Goal: Contribute content: Contribute content

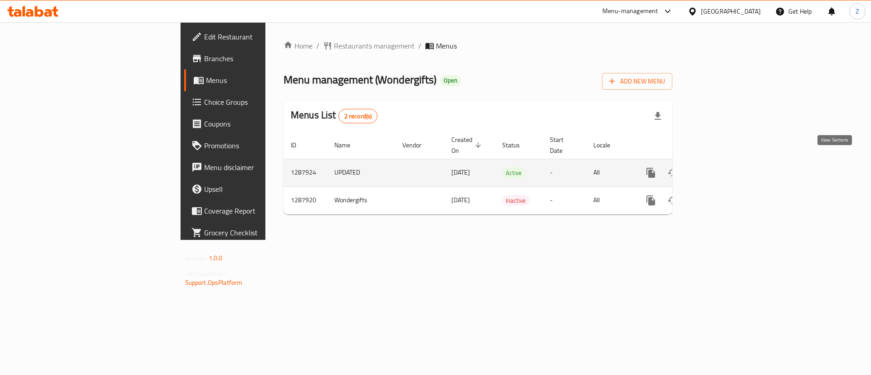
click at [722, 167] on icon "enhanced table" at bounding box center [716, 172] width 11 height 11
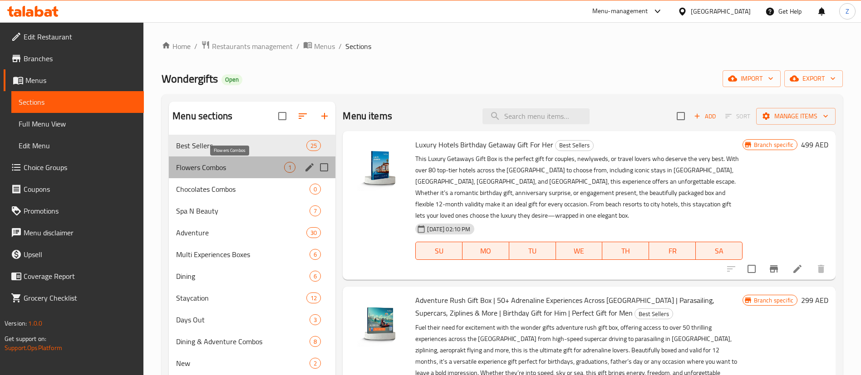
click at [222, 167] on span "Flowers Combos" at bounding box center [230, 167] width 108 height 11
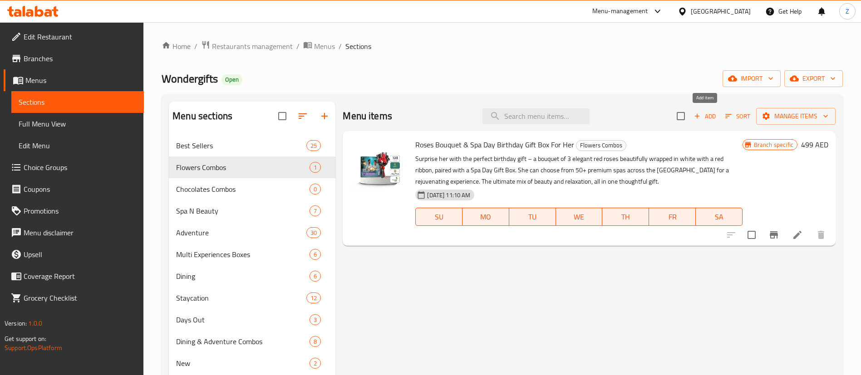
click at [704, 115] on span "Add" at bounding box center [704, 116] width 24 height 10
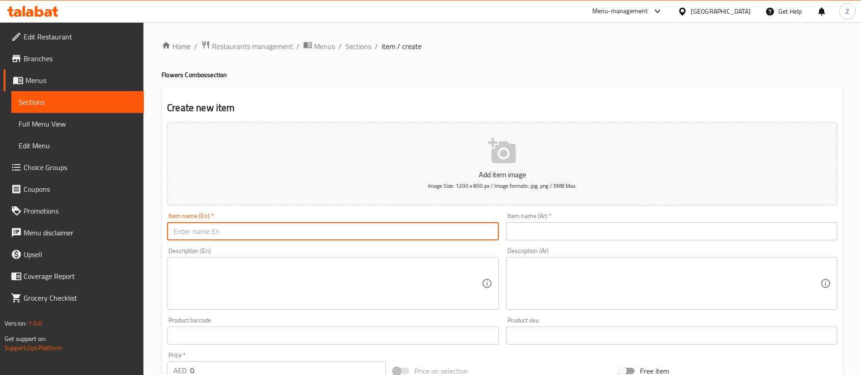
click at [252, 233] on input "text" at bounding box center [332, 231] width 331 height 18
paste input "Flowers Bouquet & Dinner at the Pods Birthday Gift Box For Her"
type input "Flowers Bouquet & Dinner at the Pods Birthday Gift Box For Her"
click at [215, 297] on textarea at bounding box center [327, 283] width 308 height 43
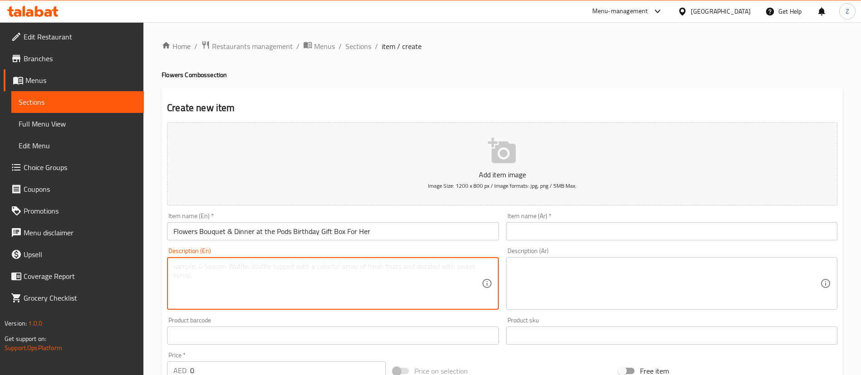
paste textarea "Step into a world of elegance at The Pods, where innovative dining meets breath…"
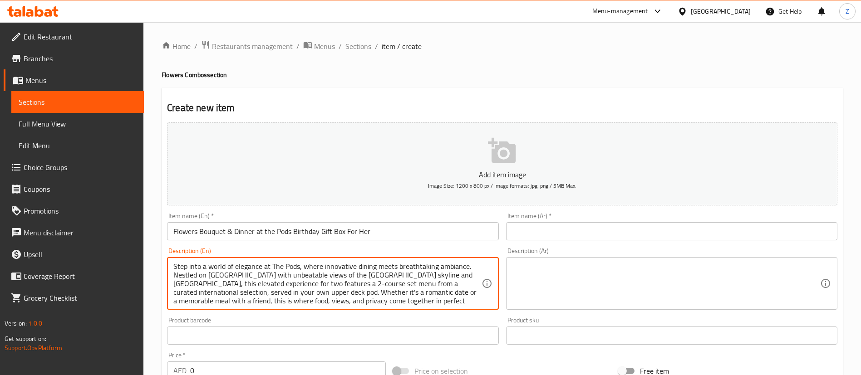
scroll to position [9, 0]
type textarea "Step into a world of elegance at The Pods, where innovative dining meets breath…"
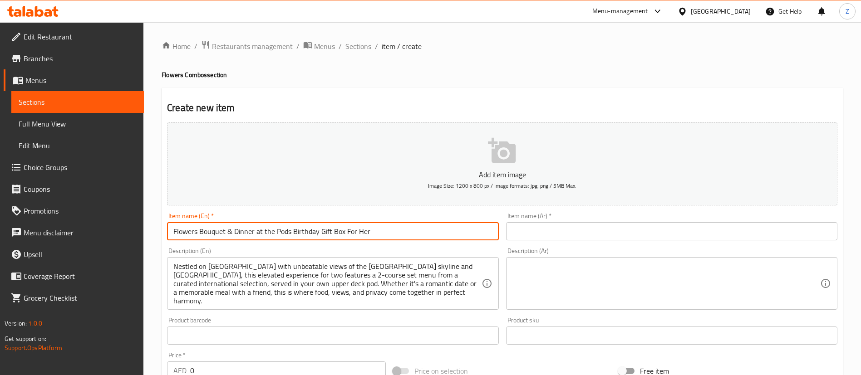
click at [384, 233] on input "Flowers Bouquet & Dinner at the Pods Birthday Gift Box For Her" at bounding box center [332, 231] width 331 height 18
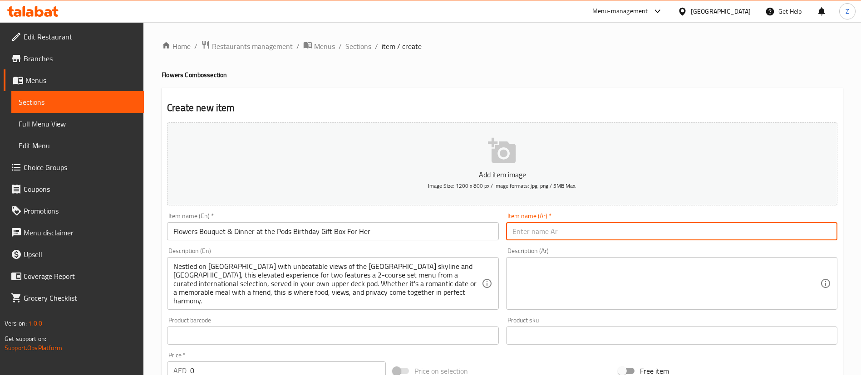
click at [535, 229] on input "text" at bounding box center [671, 231] width 331 height 18
paste input "باقة زهور وعشاء في ذا بودز صندوق هدايا عيد ميلاد لها"
type input "باقة زهور وعشاء في ذا بودز صندوق هدايا عيد ميلاد لها"
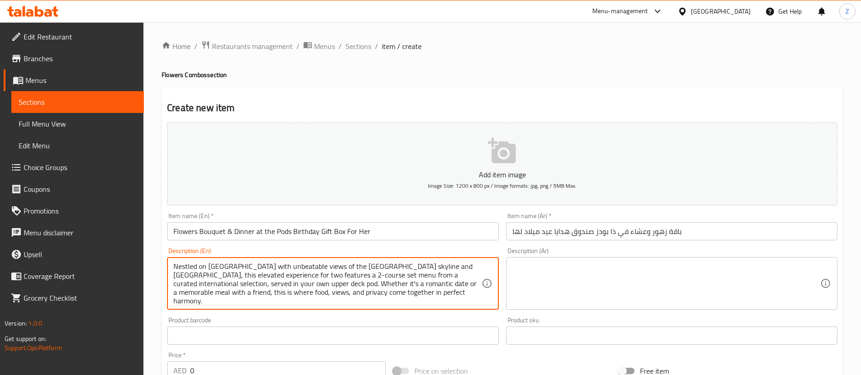
drag, startPoint x: 601, startPoint y: 279, endPoint x: 590, endPoint y: 280, distance: 11.8
click at [601, 280] on textarea at bounding box center [666, 283] width 308 height 43
paste textarea "انغمس في عالم من الأناقة في ذا بودز، حيث يلتقي فن الطهي المبتكر مع الأجواء الخل…"
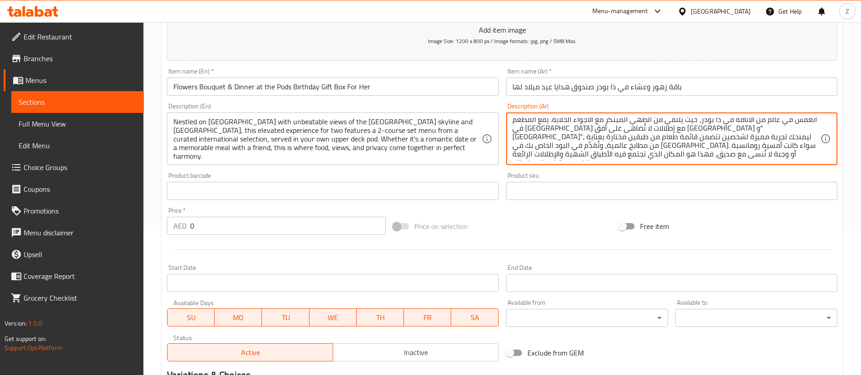
scroll to position [204, 0]
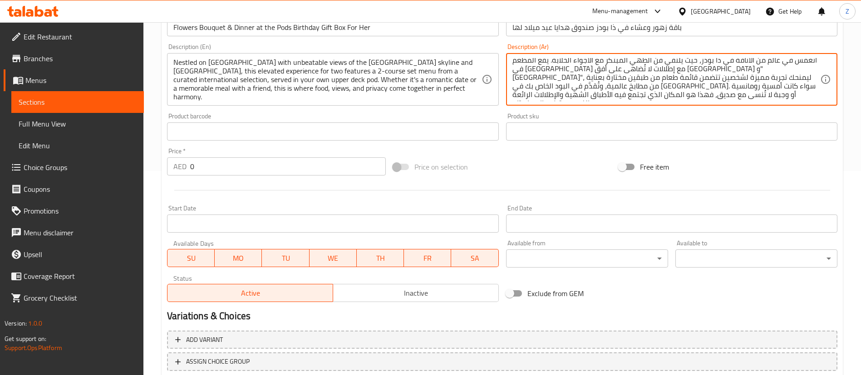
type textarea "انغمس في عالم من الأناقة في ذا بودز، حيث يلتقي فن الطهي المبتكر مع الأجواء الخل…"
click at [250, 167] on input "0" at bounding box center [288, 166] width 196 height 18
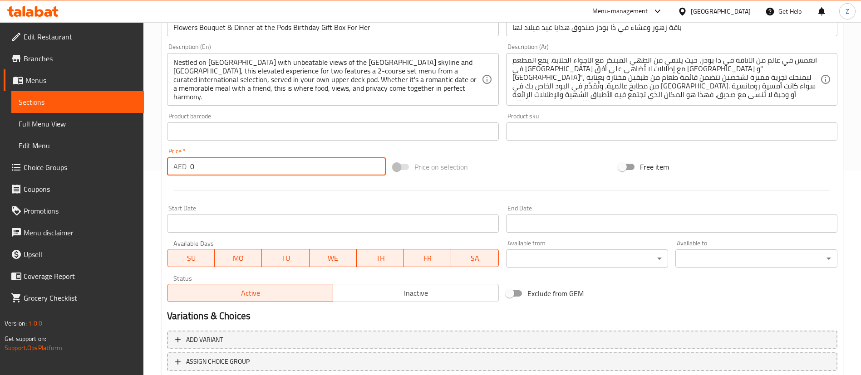
paste input "349"
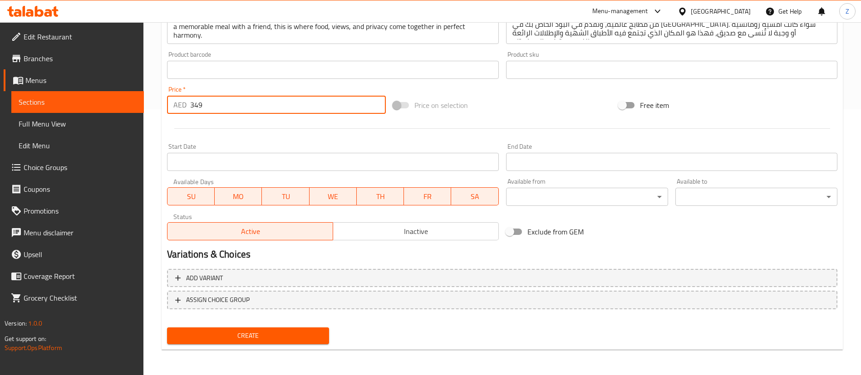
type input "349"
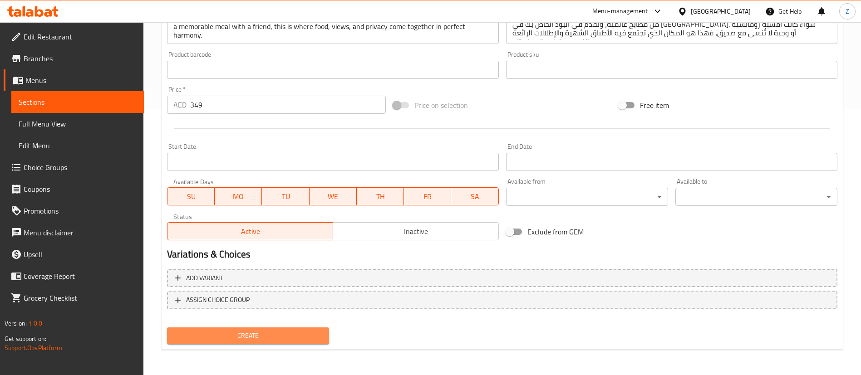
click at [247, 335] on span "Create" at bounding box center [247, 335] width 147 height 11
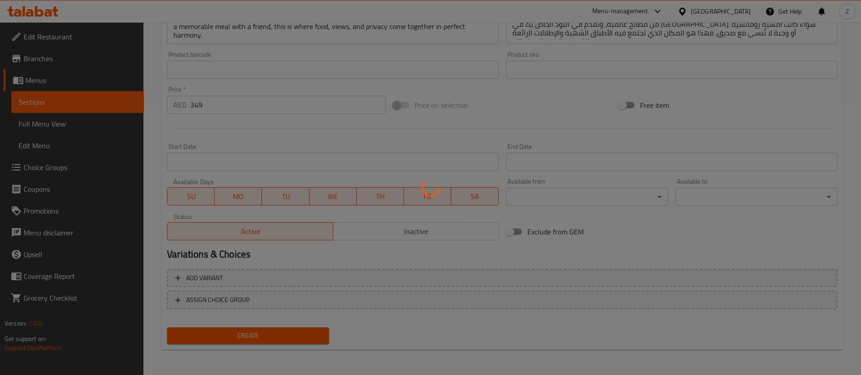
type input "0"
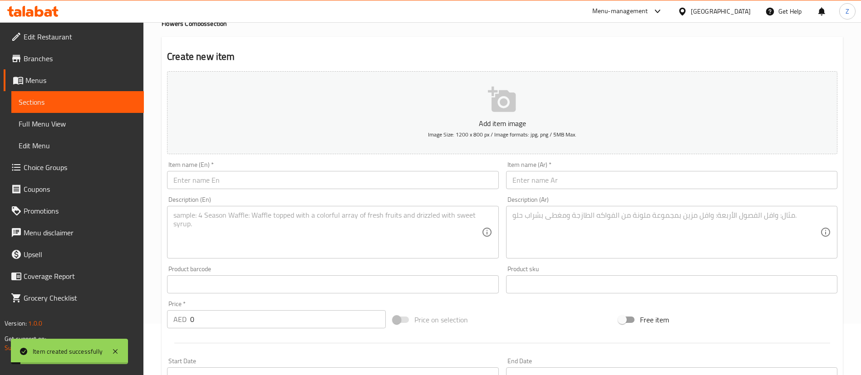
scroll to position [0, 0]
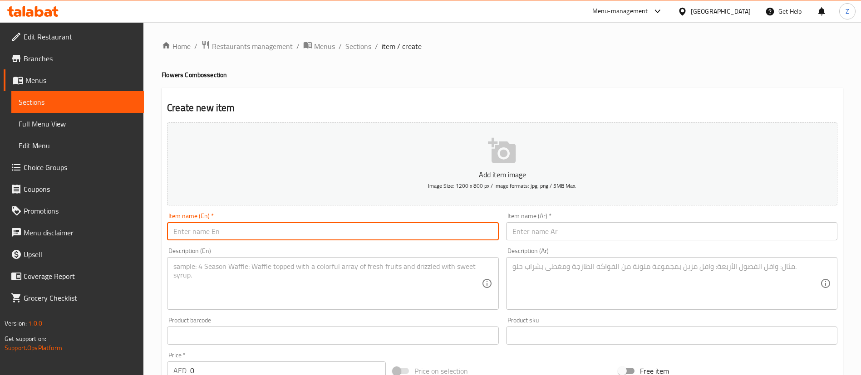
click at [325, 233] on input "text" at bounding box center [332, 231] width 331 height 18
paste input "Flowers Bouquet & Atlantis Dinner at the Gastronomy Birthday Gift Box For Her"
type input "Flowers Bouquet & Atlantis Dinner at the Gastronomy Birthday Gift Box For Her"
click at [550, 233] on input "text" at bounding box center [671, 231] width 331 height 18
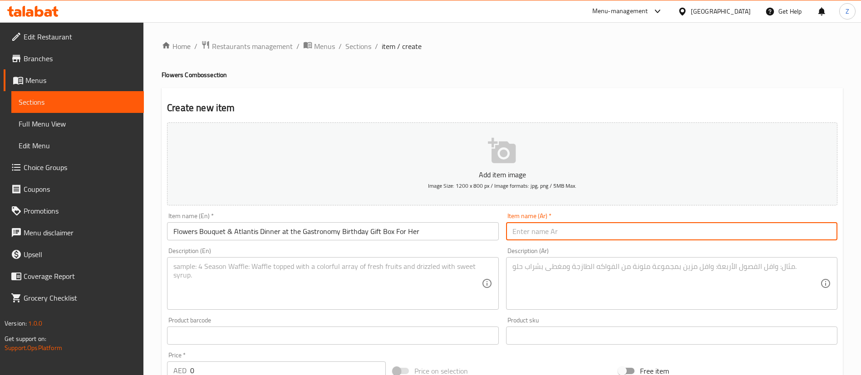
paste input "باقة زهور وعشاء في أتلانتس غاسترونومي صندوق هدايا عيد ميلاد لها"
type input "باقة زهور وعشاء في أتلانتس غاسترونومي صندوق هدايا عيد ميلاد لها"
click at [348, 266] on textarea at bounding box center [327, 283] width 308 height 43
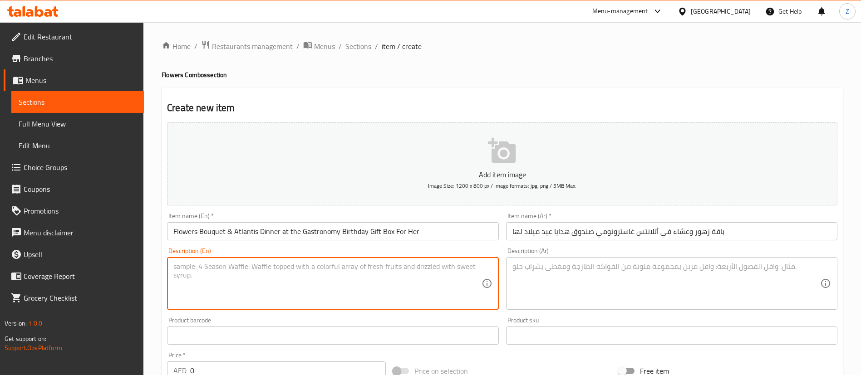
paste textarea "Indulge in an unforgettable culinary journey at [GEOGRAPHIC_DATA], where a dive…"
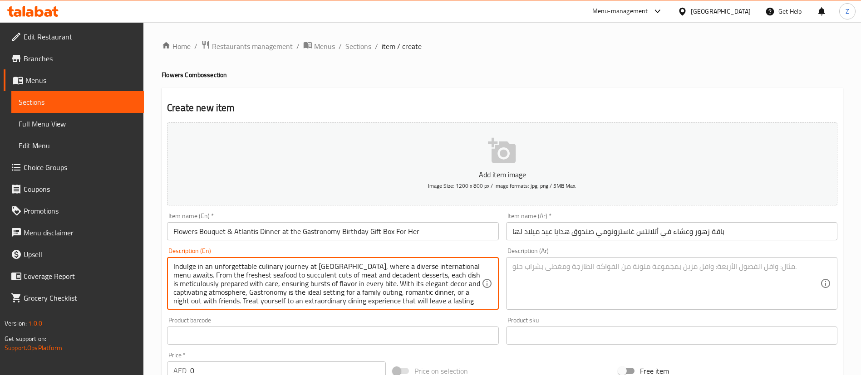
scroll to position [20, 0]
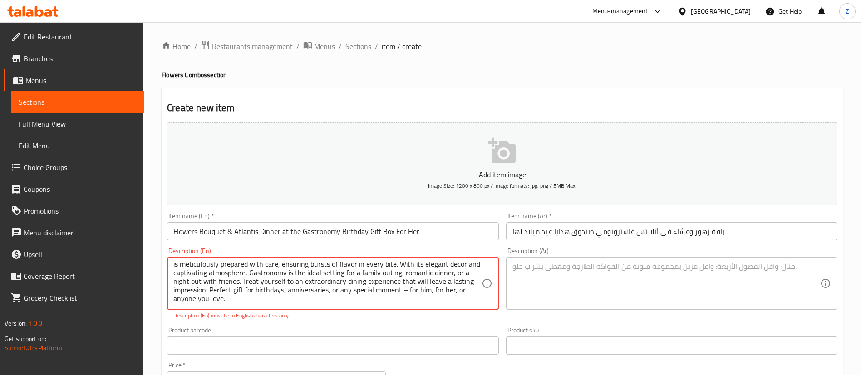
click at [328, 284] on textarea "Indulge in an unforgettable culinary journey at [GEOGRAPHIC_DATA], where a dive…" at bounding box center [327, 283] width 308 height 43
click at [409, 290] on textarea "Indulge in an unforgettable culinary journey at [GEOGRAPHIC_DATA], where a dive…" at bounding box center [327, 283] width 308 height 43
type textarea "Indulge in an unforgettable culinary journey at [GEOGRAPHIC_DATA], where a dive…"
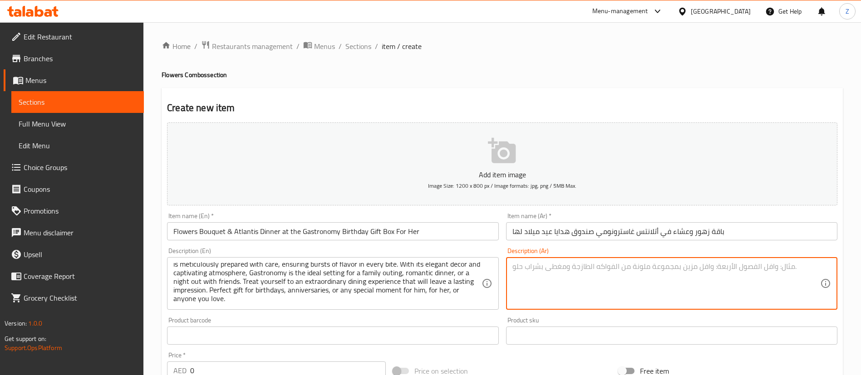
click at [590, 269] on textarea at bounding box center [666, 283] width 308 height 43
paste textarea "استمتع برحلة طهي لا تُنسى في غاسترونومي، حيث بانتظارك قائمة عالمية متنوعة. من أ…"
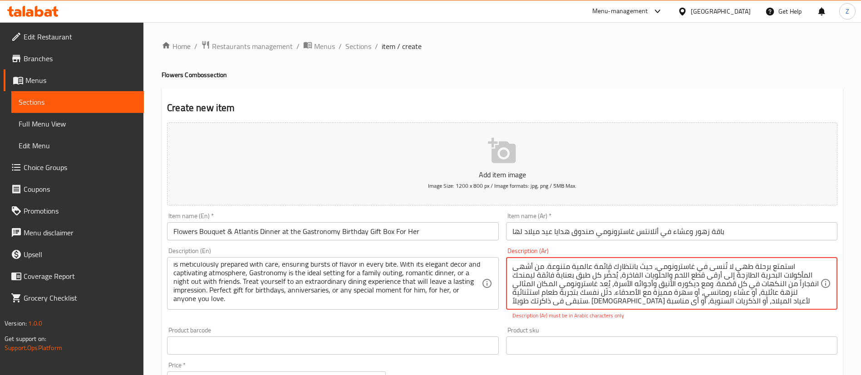
scroll to position [11, 0]
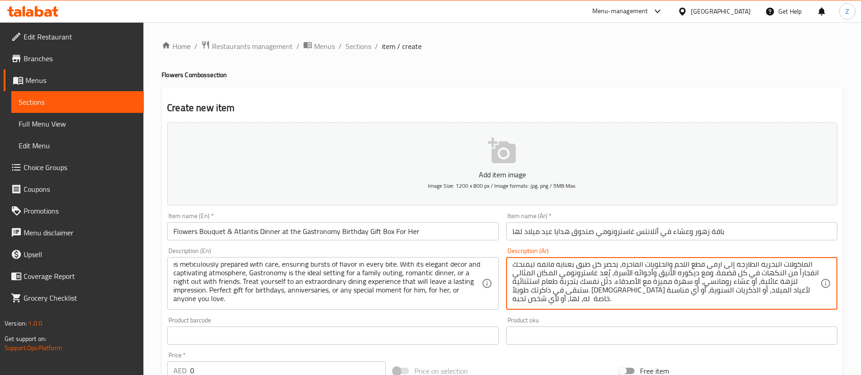
type textarea "استمتع برحلة طهي لا تُنسى في غاسترونومي، حيث بانتظارك قائمة عالمية متنوعة. من أ…"
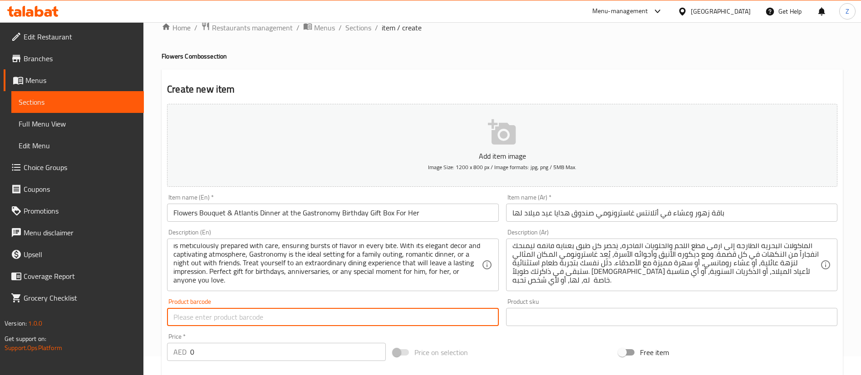
scroll to position [68, 0]
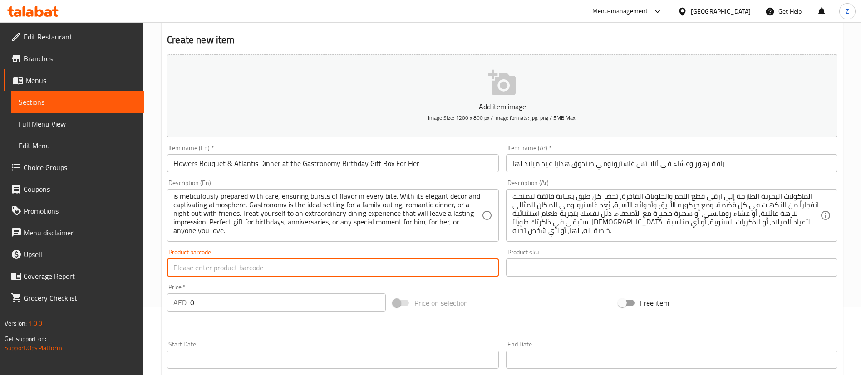
click at [259, 300] on input "0" at bounding box center [288, 302] width 196 height 18
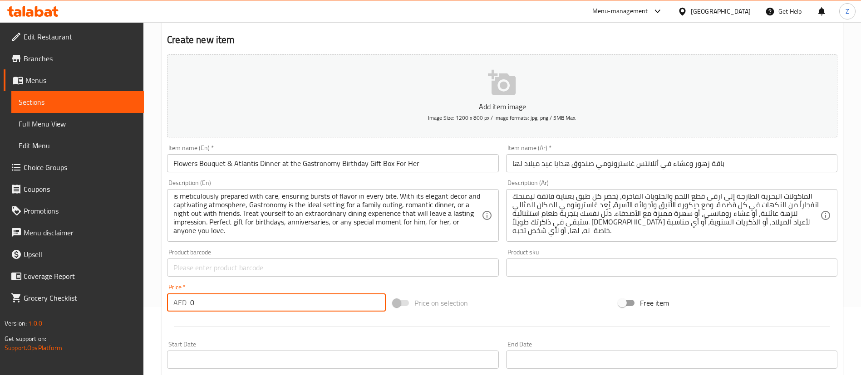
paste input "779"
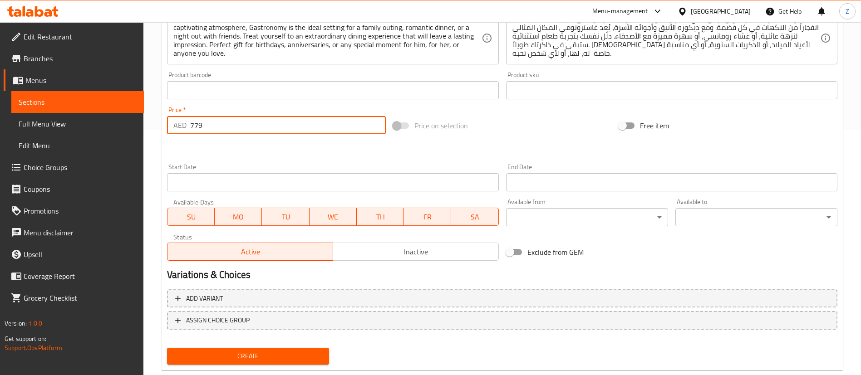
scroll to position [266, 0]
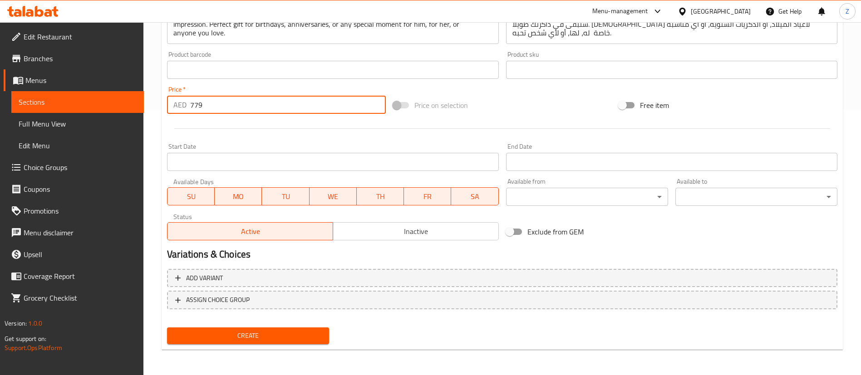
type input "779"
click at [268, 339] on span "Create" at bounding box center [247, 335] width 147 height 11
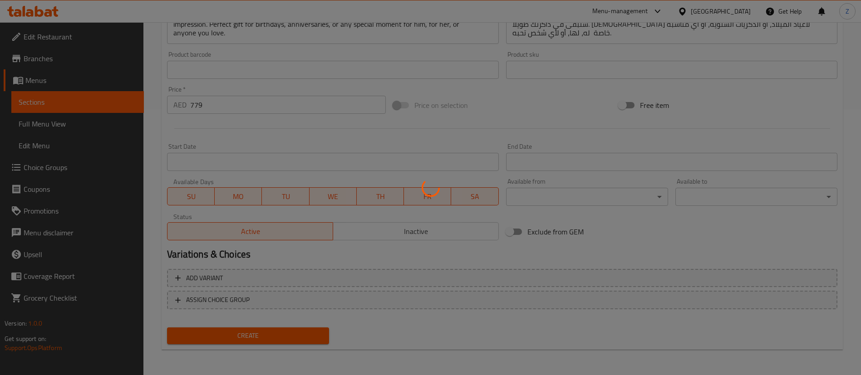
type input "0"
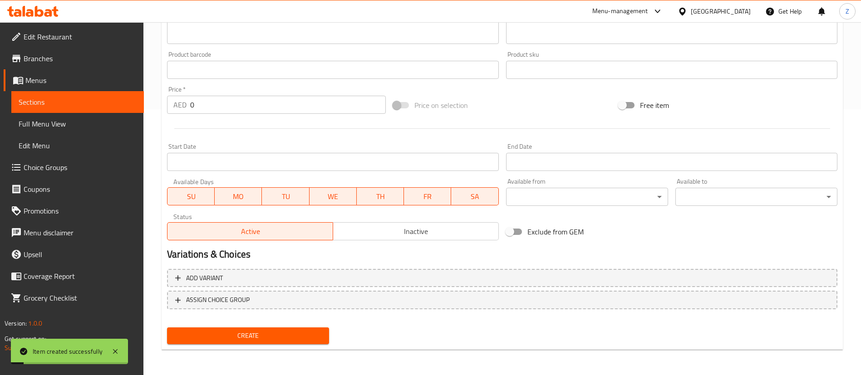
scroll to position [62, 0]
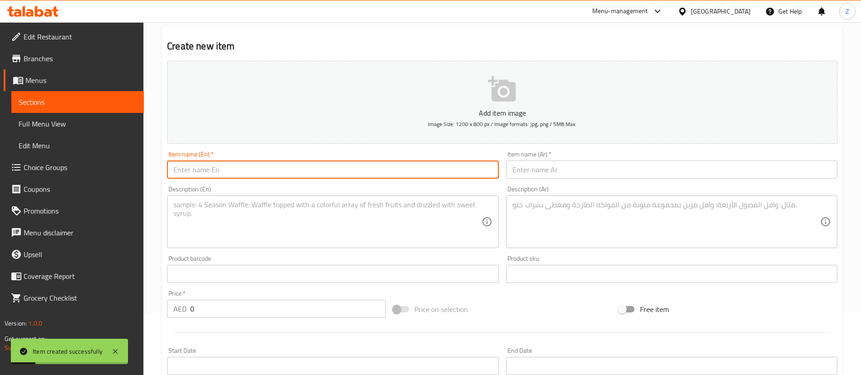
click at [267, 174] on input "text" at bounding box center [332, 170] width 331 height 18
paste input "Flowers Bouquet & Soul Senses Spa Birthday Gift Box For Her"
type input "Flowers Bouquet & Soul Senses Spa Birthday Gift Box For Her"
click at [577, 172] on input "text" at bounding box center [671, 170] width 331 height 18
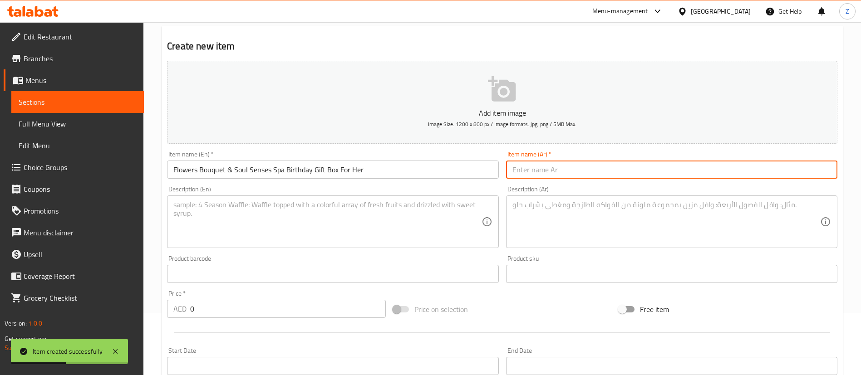
paste input "باقة زهور وجلسة سبا في سول سينسز صندوق هدايا عيد ميلاد له"
type input "باقة زهور وجلسة سبا في سول سينسز صندوق هدايا عيد ميلاد له"
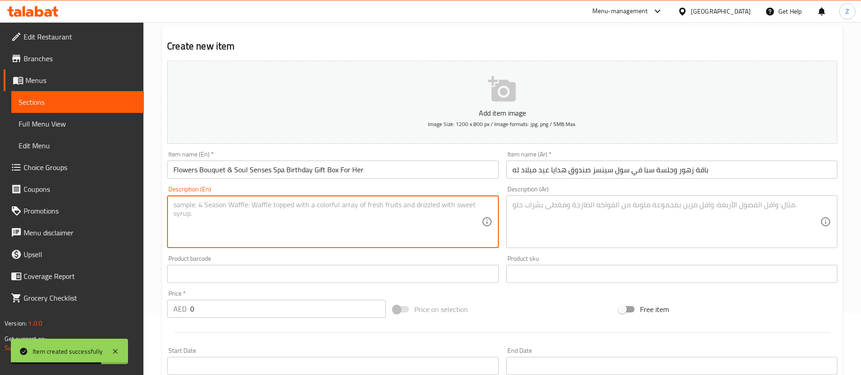
click at [215, 212] on textarea at bounding box center [327, 221] width 308 height 43
paste textarea "Escape into a world of tranquility with a one-hour massage at Soul Senses, [GEO…"
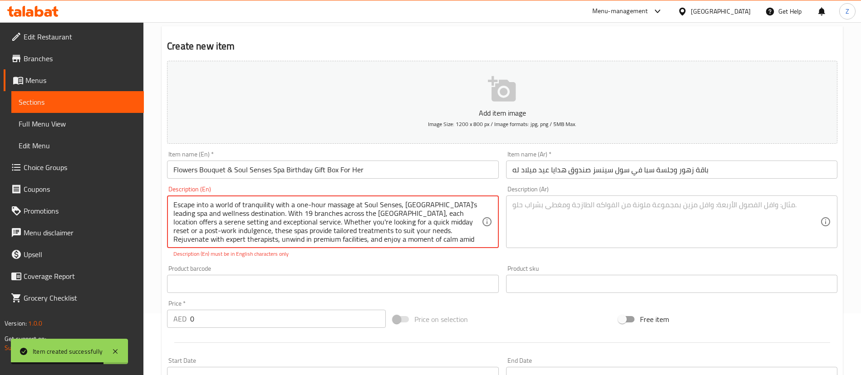
scroll to position [28, 0]
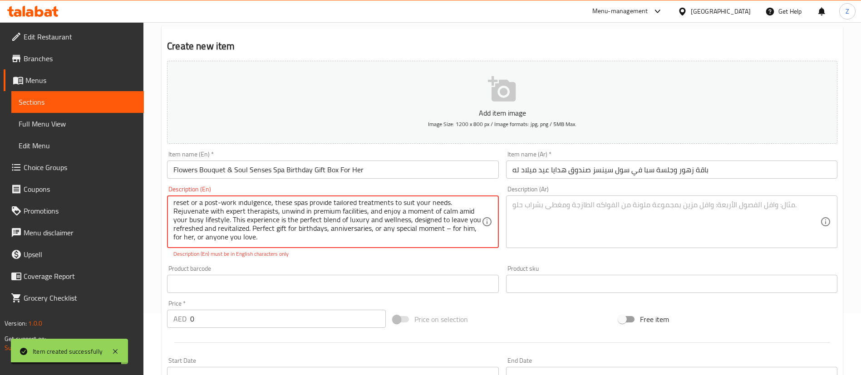
drag, startPoint x: 406, startPoint y: 230, endPoint x: 412, endPoint y: 239, distance: 10.8
click at [408, 231] on textarea "Escape into a world of tranquility with a one-hour massage at Soul Senses, [GEO…" at bounding box center [327, 221] width 308 height 43
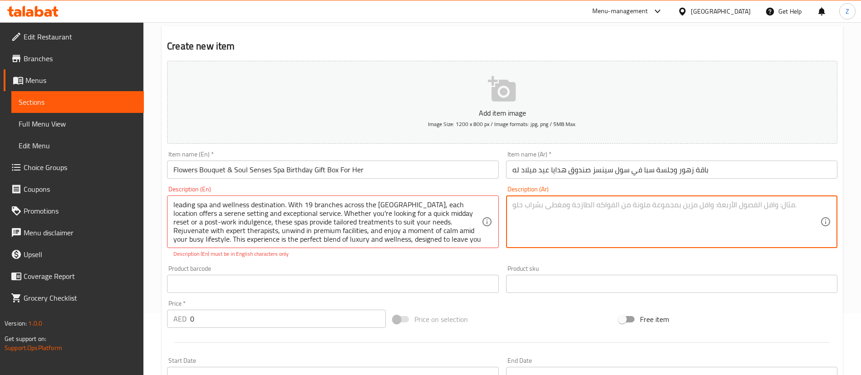
scroll to position [0, 0]
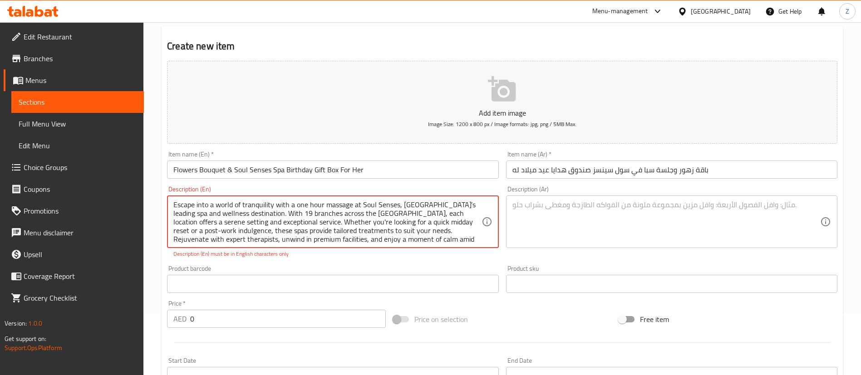
click at [416, 205] on textarea "Escape into a world of tranquility with a one hour massage at Soul Senses, [GEO…" at bounding box center [327, 221] width 308 height 43
click at [420, 218] on textarea "Escape into a world of tranquility with a one hour massage at Soul Senses, [GEO…" at bounding box center [327, 221] width 308 height 43
type textarea "Escape into a world of tranquility with a one hour massage at Soul Senses, [GEO…"
click at [617, 225] on textarea at bounding box center [666, 221] width 308 height 43
click at [589, 38] on div "Create new item Add item image Image Size: 1200 x 800 px / Image formats: jpg, …" at bounding box center [501, 290] width 681 height 528
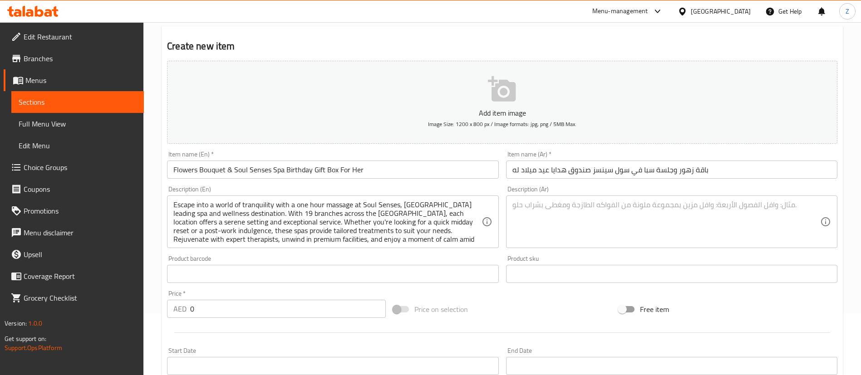
click at [631, 217] on textarea at bounding box center [666, 221] width 308 height 43
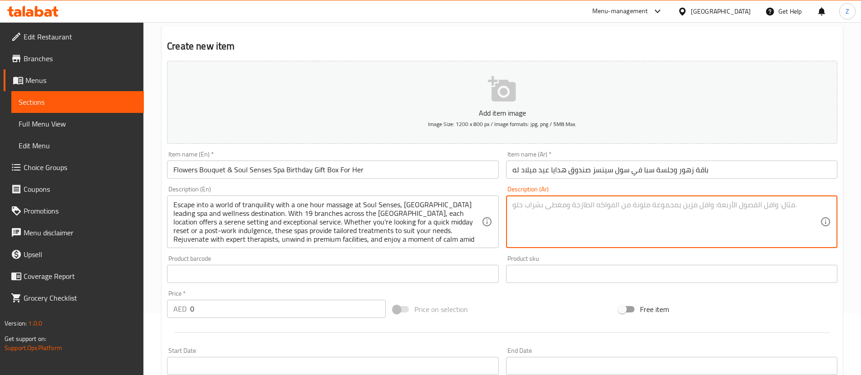
paste textarea "lore ips dolo si ametco ad elit sedd eius temp in utl etdol، magnaa enimadm ven…"
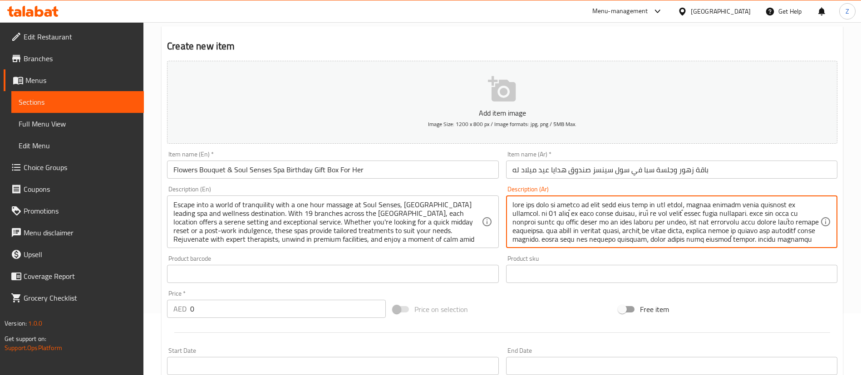
scroll to position [20, 0]
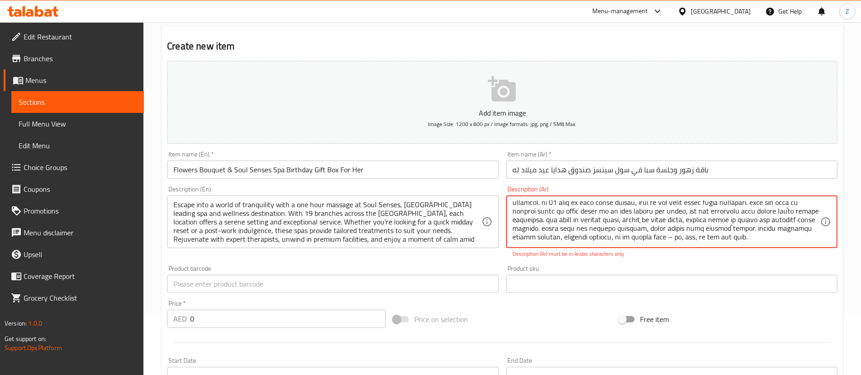
drag, startPoint x: 594, startPoint y: 236, endPoint x: 589, endPoint y: 237, distance: 5.2
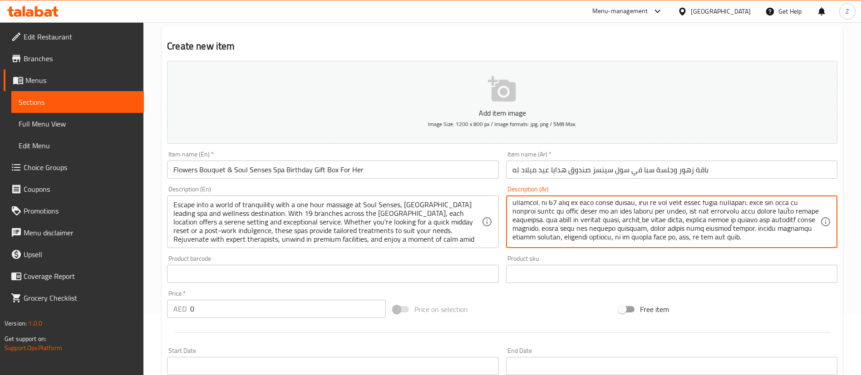
type textarea "lore ips dolo si ametco ad elit sedd eius temp in utl etdol، magnaa enimadm ven…"
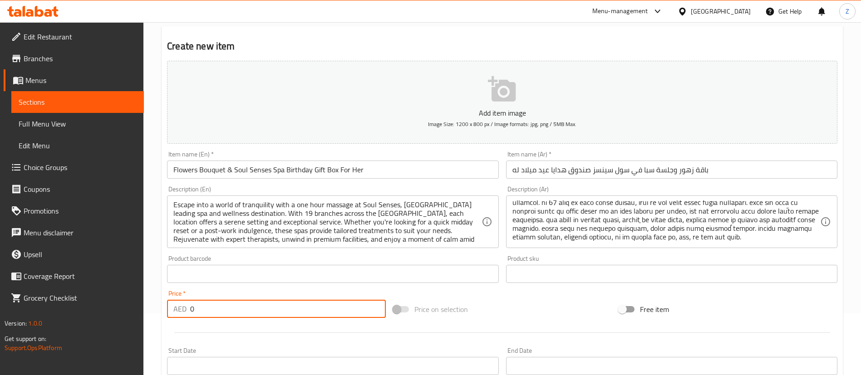
click at [260, 307] on input "0" at bounding box center [288, 309] width 196 height 18
paste input "269"
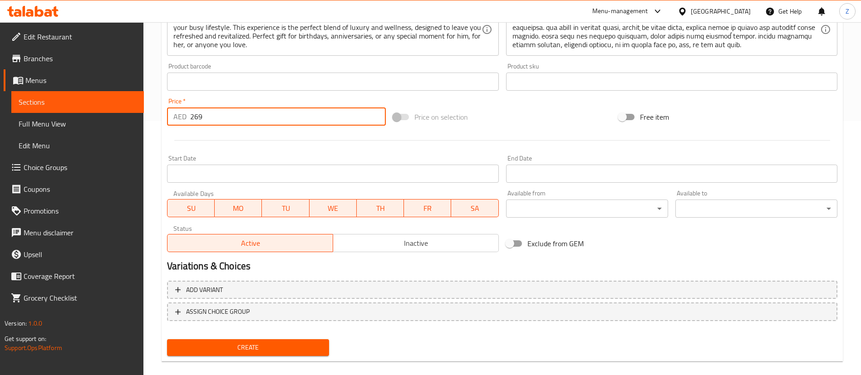
scroll to position [266, 0]
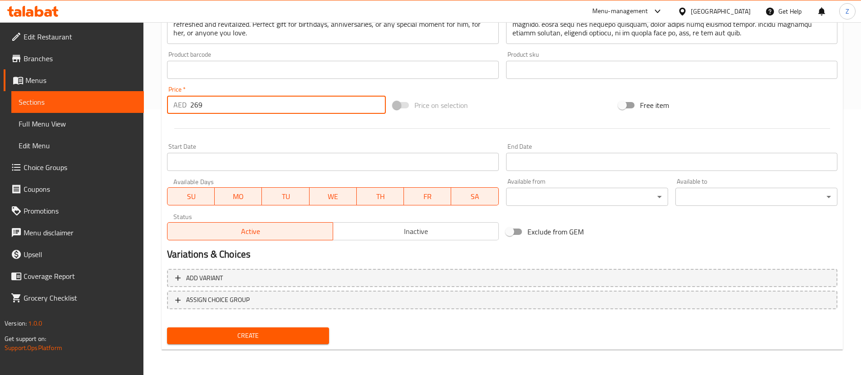
type input "269"
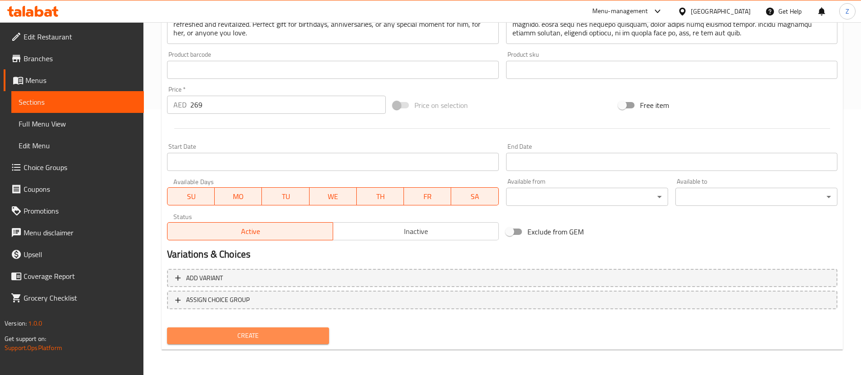
click at [262, 337] on span "Create" at bounding box center [247, 335] width 147 height 11
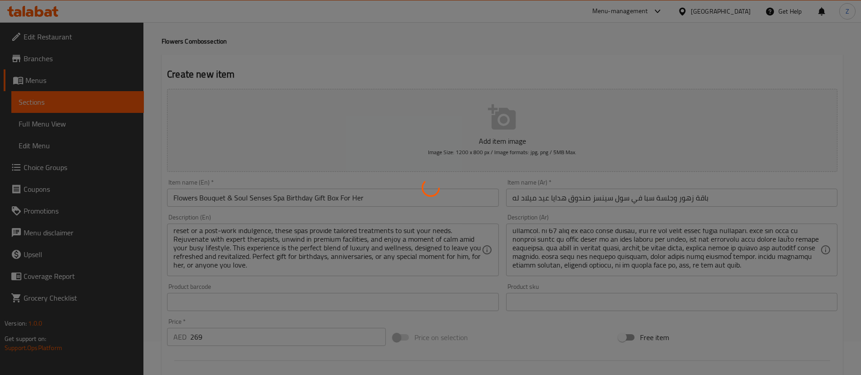
scroll to position [0, 0]
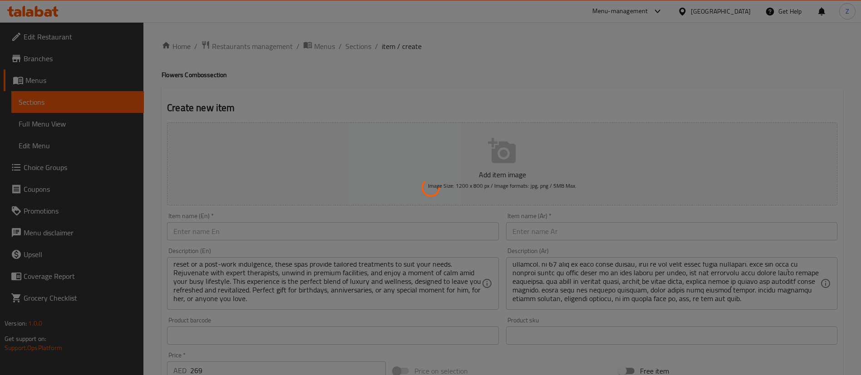
type input "0"
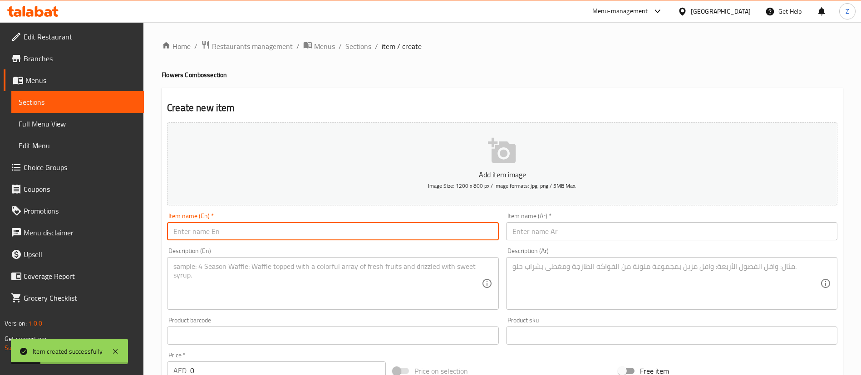
click at [278, 230] on input "text" at bounding box center [332, 231] width 331 height 18
paste input "Ferrero Rocher Chocolates & Dinner at the Pods Birthday Gift Box For Her"
type input "Ferrero Rocher Chocolates & Dinner at the Pods Birthday Gift Box For Her"
click at [209, 264] on textarea at bounding box center [327, 283] width 308 height 43
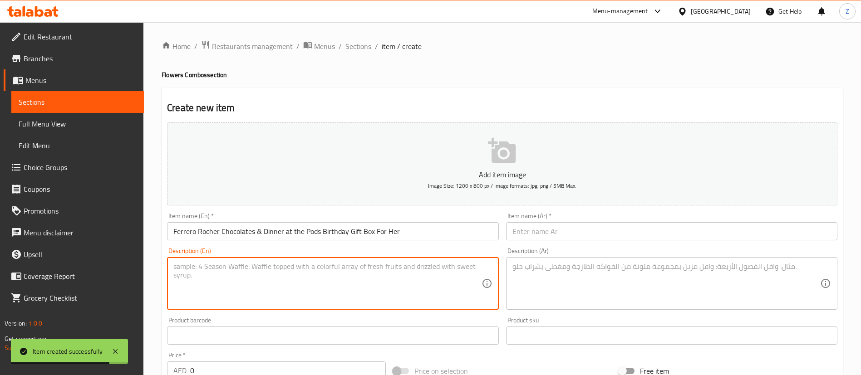
paste textarea "Step into a world of elegance at The Pods, where innovative dining meets breath…"
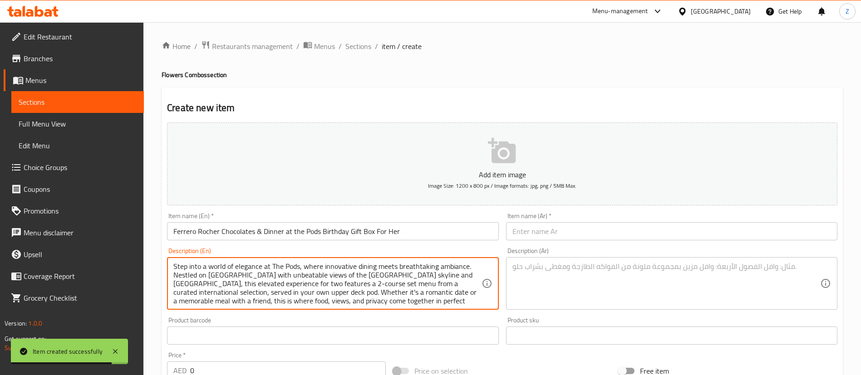
scroll to position [2, 0]
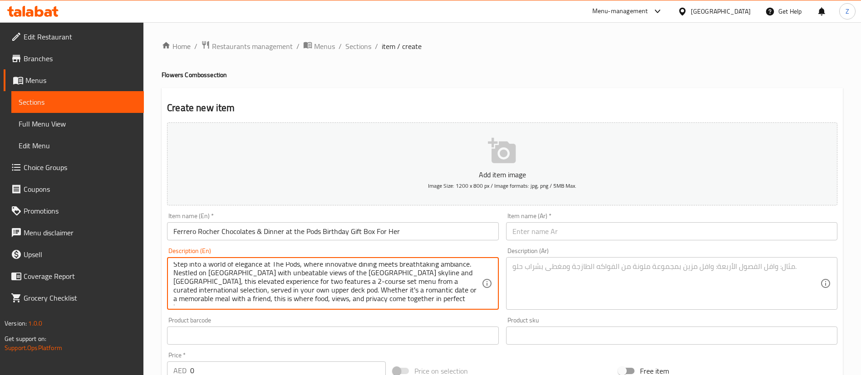
type textarea "Step into a world of elegance at The Pods, where innovative dining meets breath…"
click at [573, 285] on textarea at bounding box center [666, 283] width 308 height 43
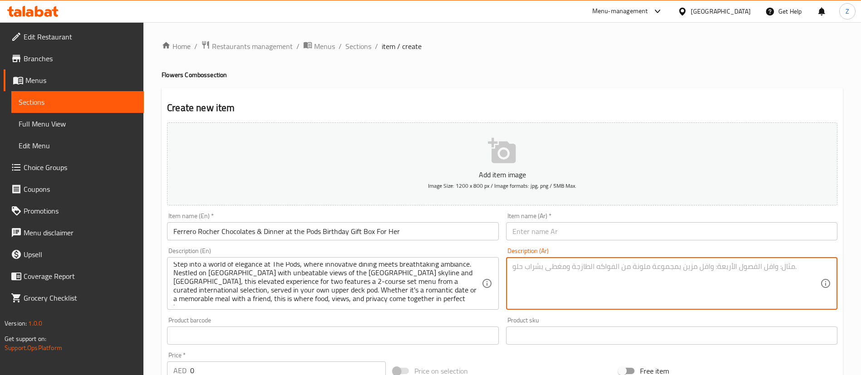
paste textarea "انغمس في عالم من الأناقة في ذا بودز، حيث يلتقي فن الطهي المبتكر مع الأجواء الخل…"
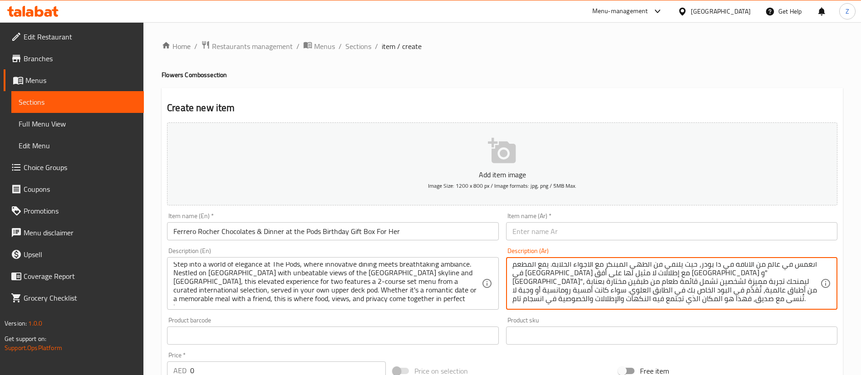
type textarea "انغمس في عالم من الأناقة في ذا بودز، حيث يلتقي فن الطهي المبتكر مع الأجواء الخل…"
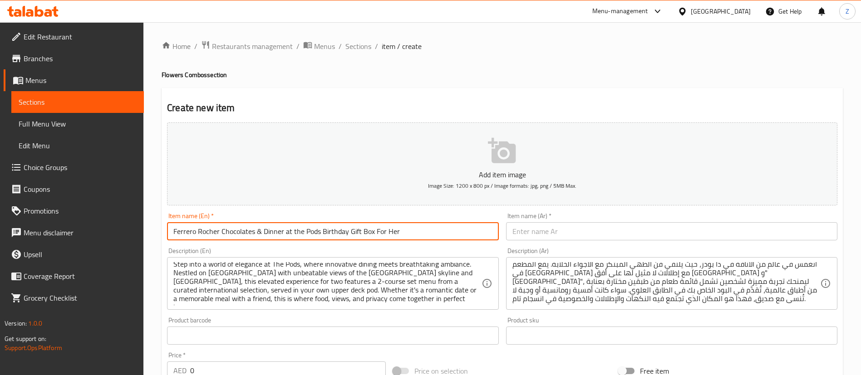
click at [243, 230] on input "Ferrero Rocher Chocolates & Dinner at the Pods Birthday Gift Box For Her" at bounding box center [332, 231] width 331 height 18
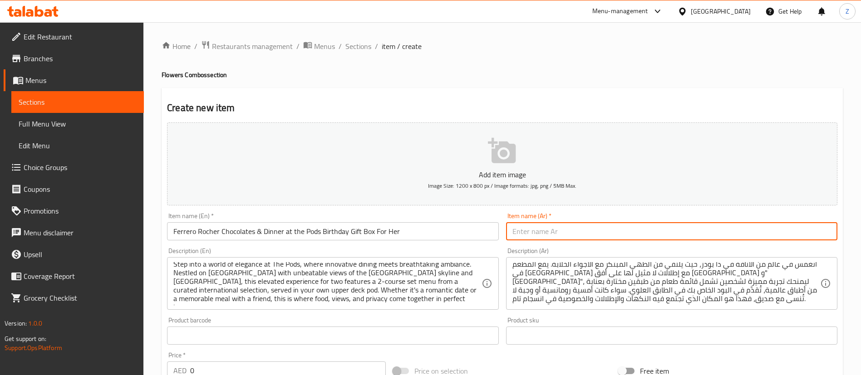
drag, startPoint x: 579, startPoint y: 230, endPoint x: 489, endPoint y: 231, distance: 90.7
click at [579, 230] on input "text" at bounding box center [671, 231] width 331 height 18
paste input "شوكولاتة [PERSON_NAME] وعشاء في ذا بودز صندوق هدايا عيد ميلاد لها"
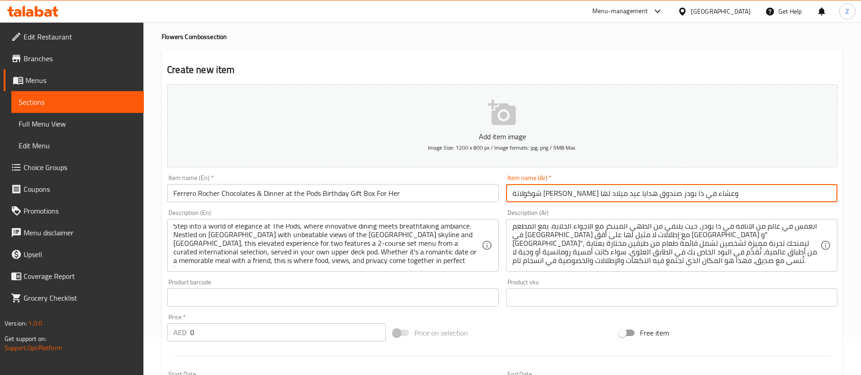
scroll to position [68, 0]
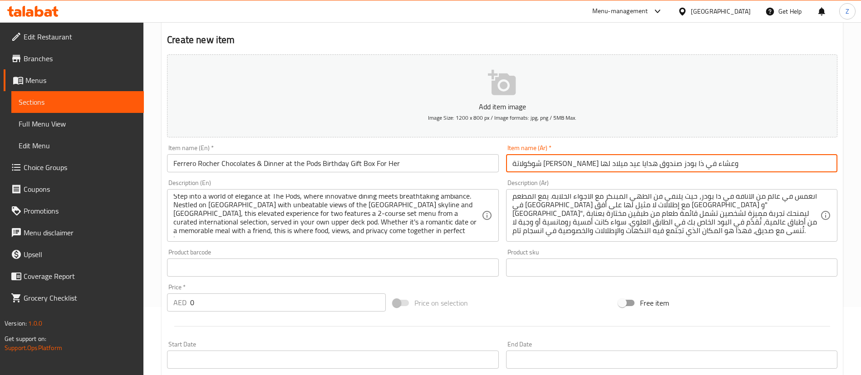
type input "شوكولاتة [PERSON_NAME] وعشاء في ذا بودز صندوق هدايا عيد ميلاد لها"
click at [283, 300] on input "0" at bounding box center [288, 302] width 196 height 18
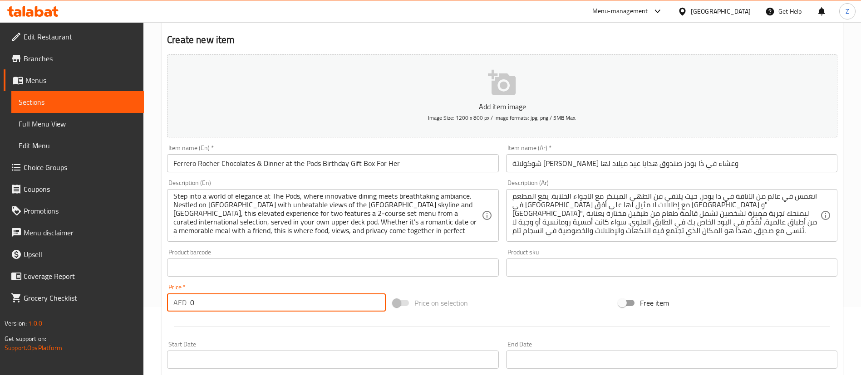
paste input "329"
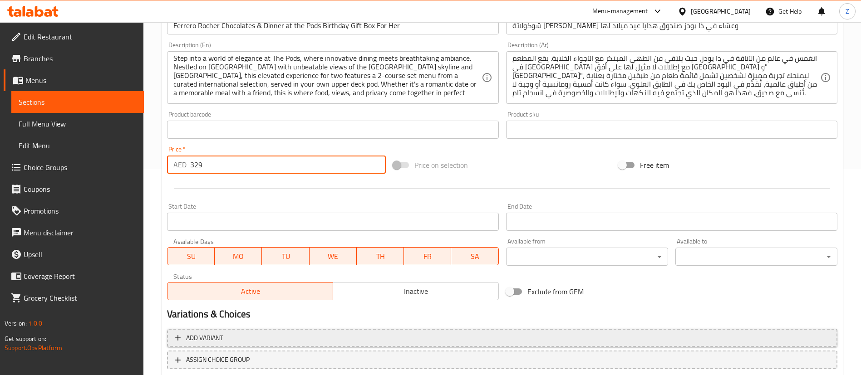
scroll to position [266, 0]
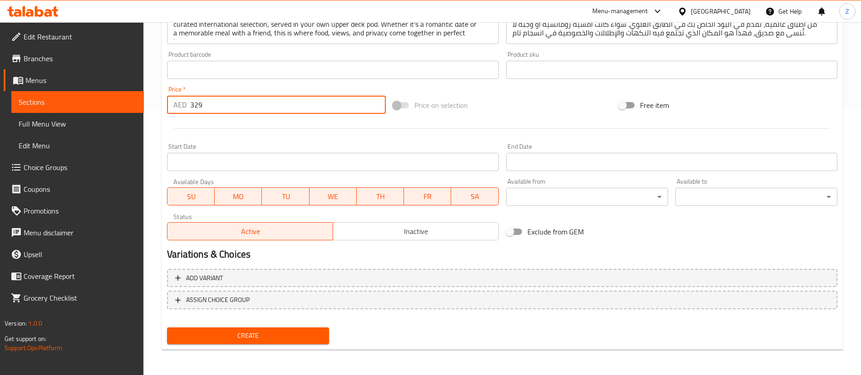
type input "329"
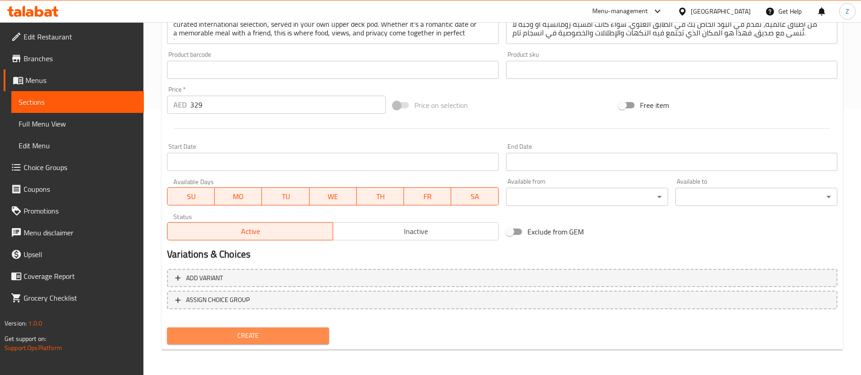
click at [245, 336] on span "Create" at bounding box center [247, 335] width 147 height 11
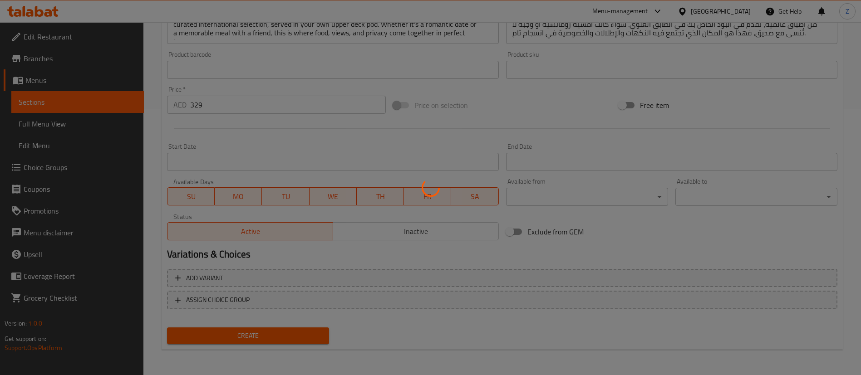
scroll to position [0, 0]
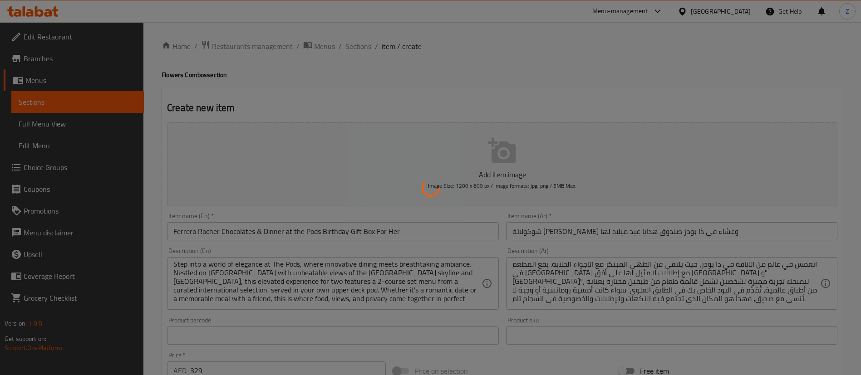
type input "0"
